Goal: Information Seeking & Learning: Learn about a topic

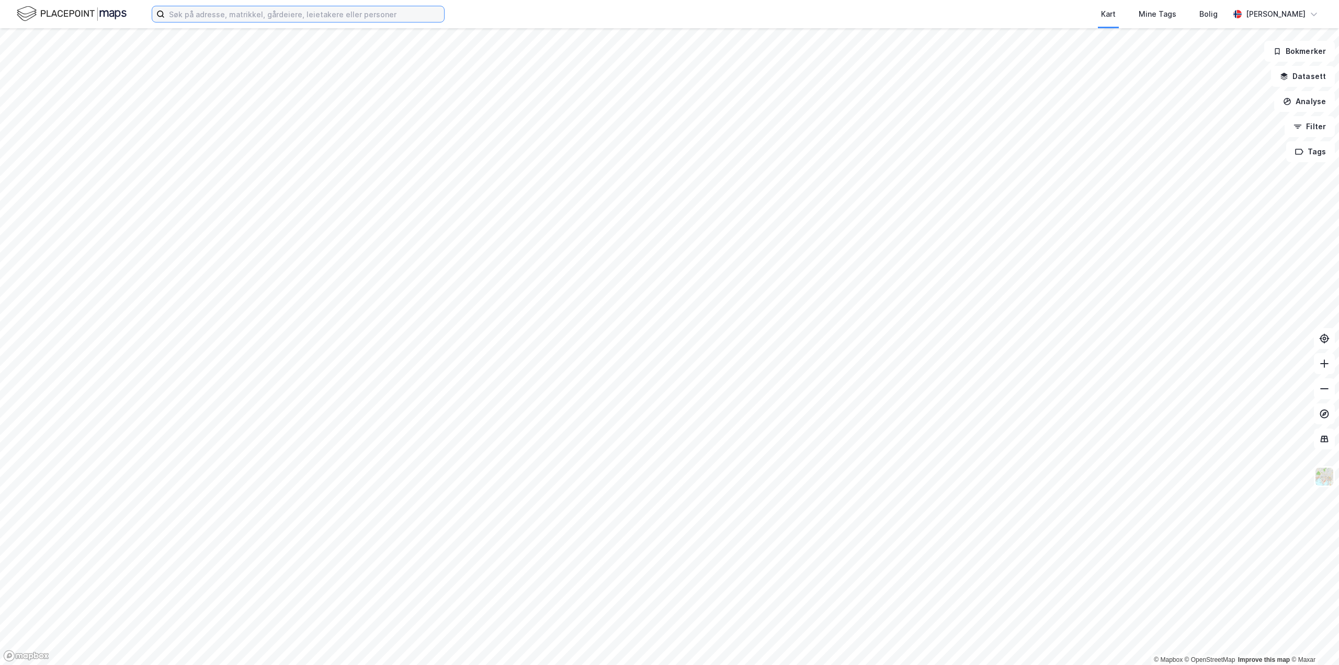
click at [202, 17] on input at bounding box center [304, 14] width 279 height 16
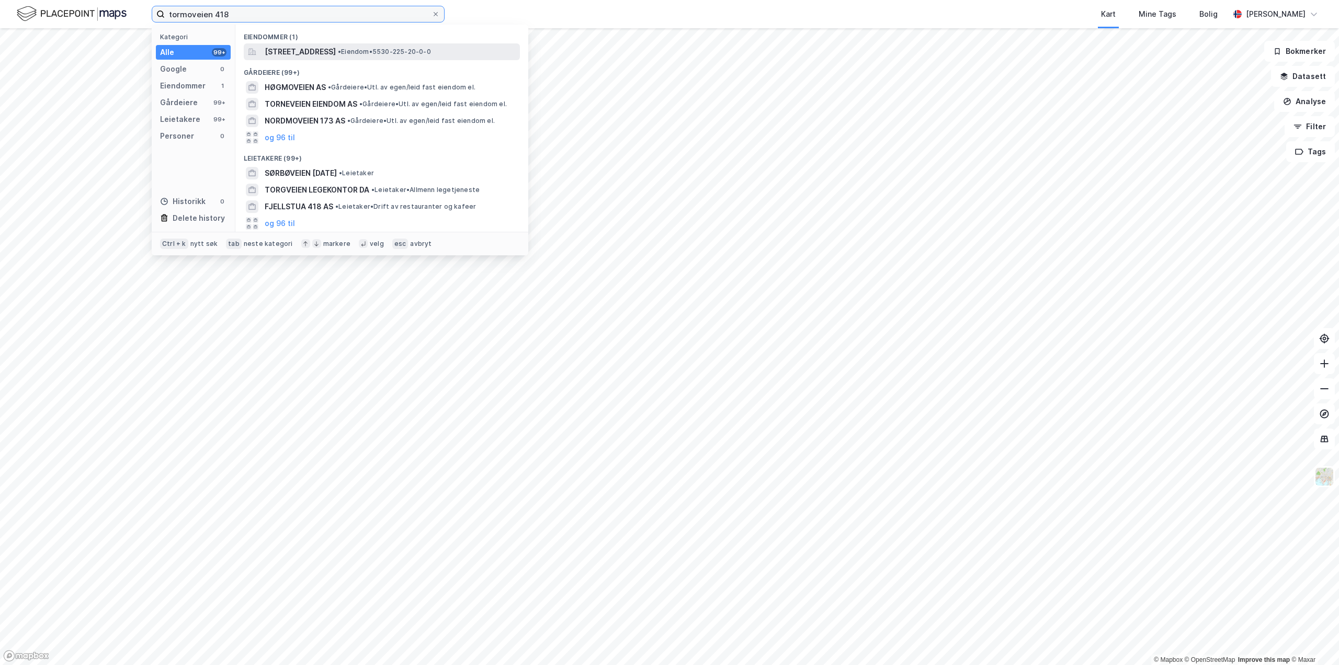
type input "tormoveien 418"
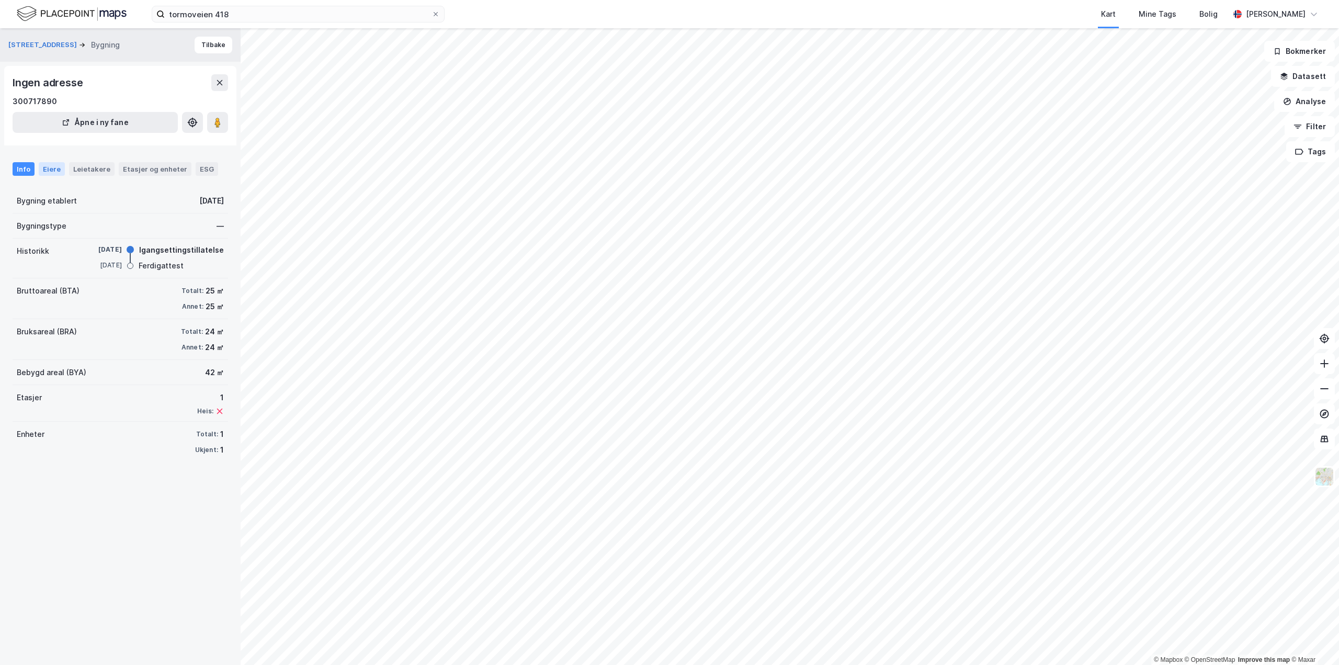
click at [41, 170] on div "Eiere" at bounding box center [52, 169] width 26 height 14
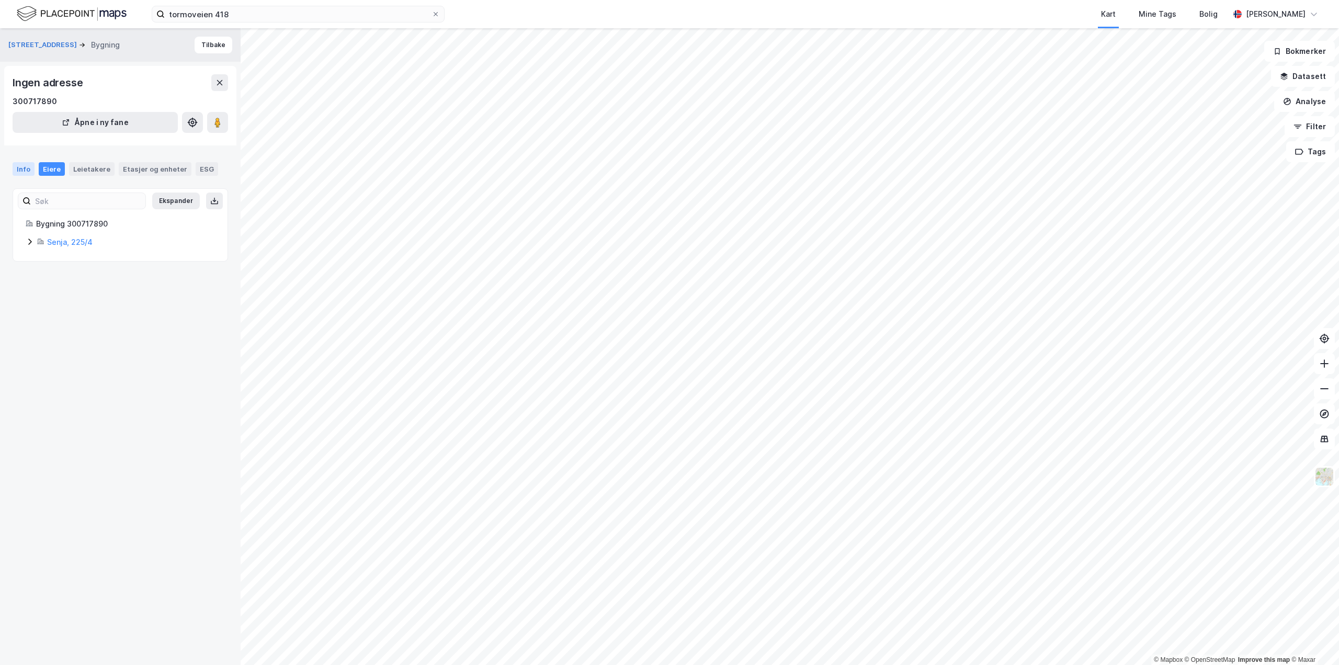
click at [18, 168] on div "Info" at bounding box center [24, 169] width 22 height 14
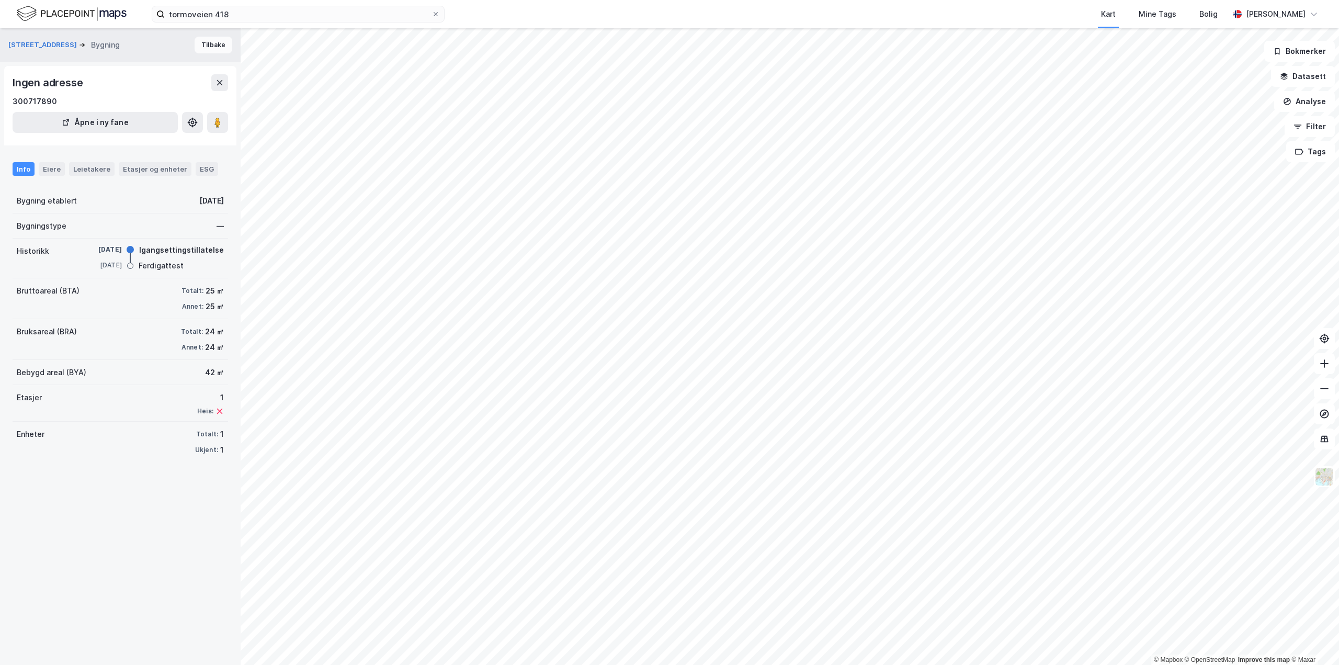
click at [204, 46] on button "Tilbake" at bounding box center [214, 45] width 38 height 17
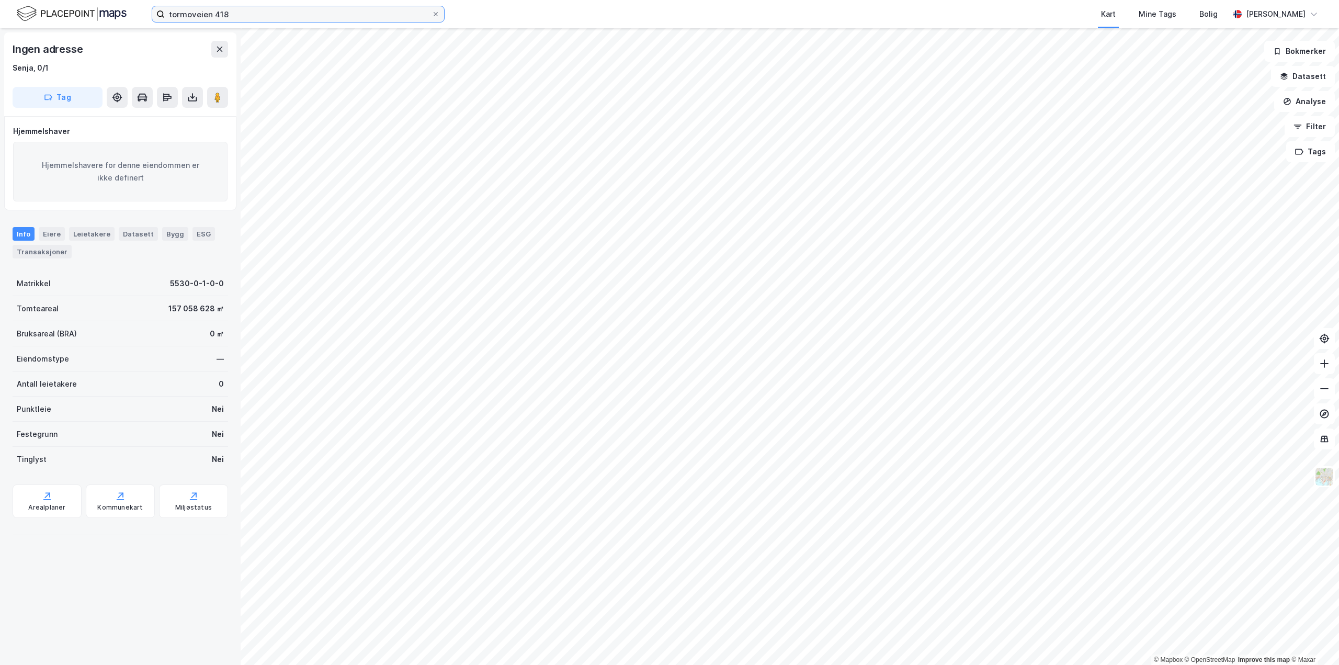
click at [287, 16] on input "tormoveien 418" at bounding box center [298, 14] width 267 height 16
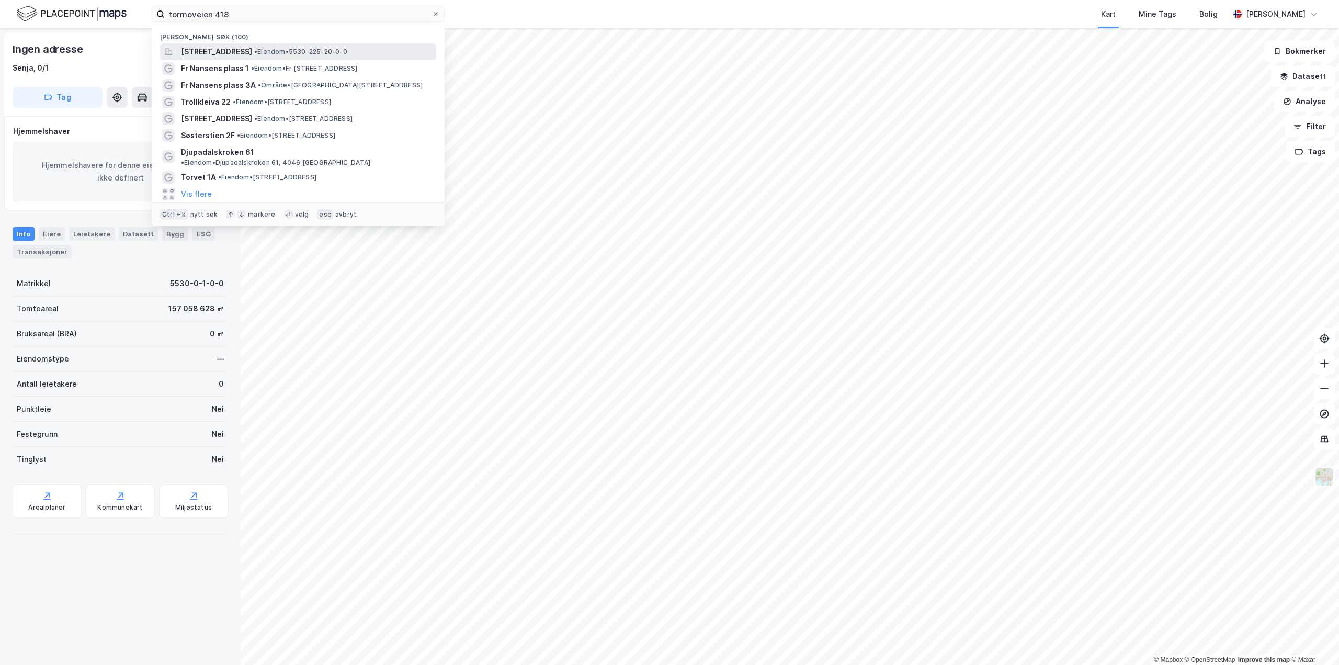
click at [252, 51] on span "[STREET_ADDRESS]" at bounding box center [216, 52] width 71 height 13
